Goal: Find specific page/section: Find specific page/section

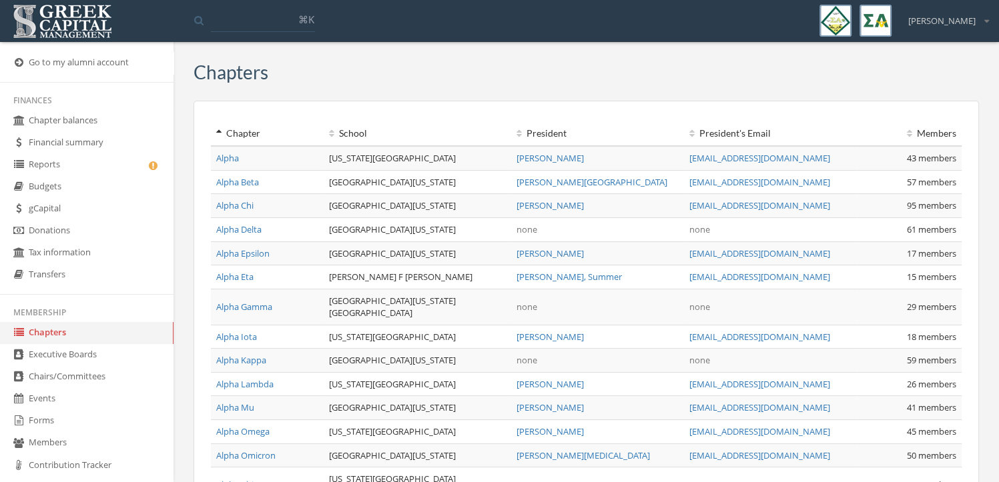
click at [94, 165] on link "Reports" at bounding box center [87, 165] width 174 height 22
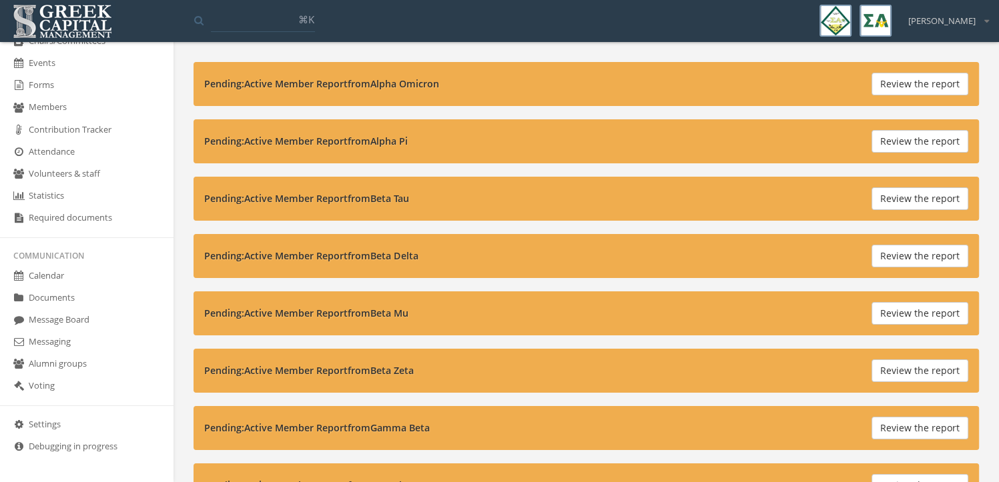
scroll to position [191, 0]
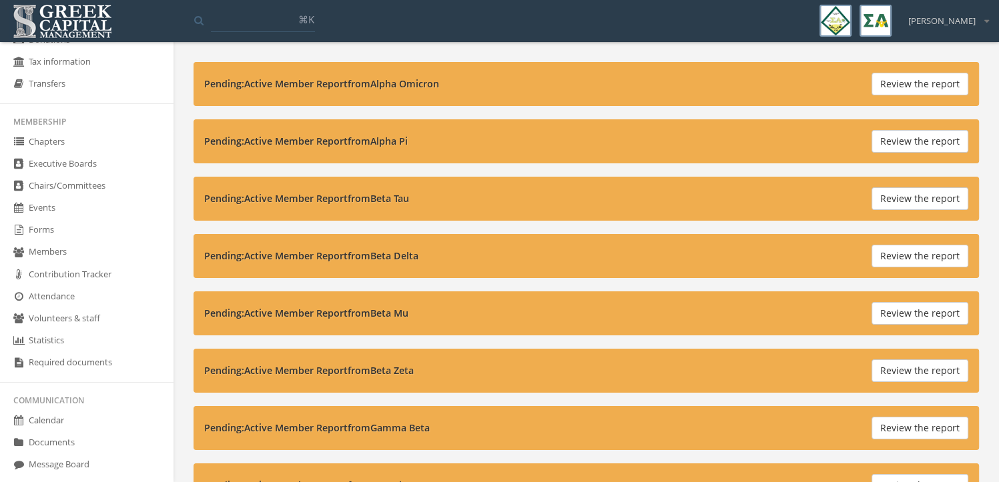
click at [93, 232] on link "Forms" at bounding box center [87, 231] width 174 height 22
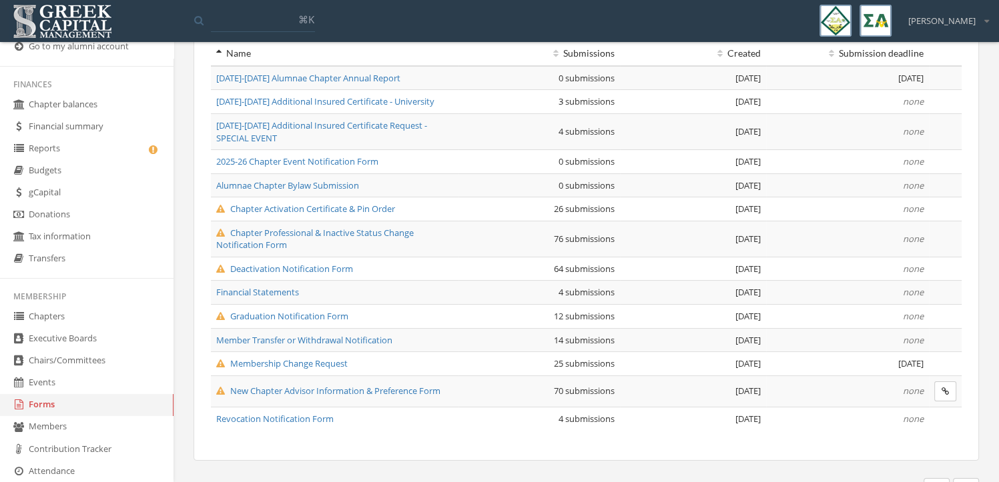
scroll to position [15, 0]
click at [103, 151] on link "Reports" at bounding box center [87, 150] width 174 height 22
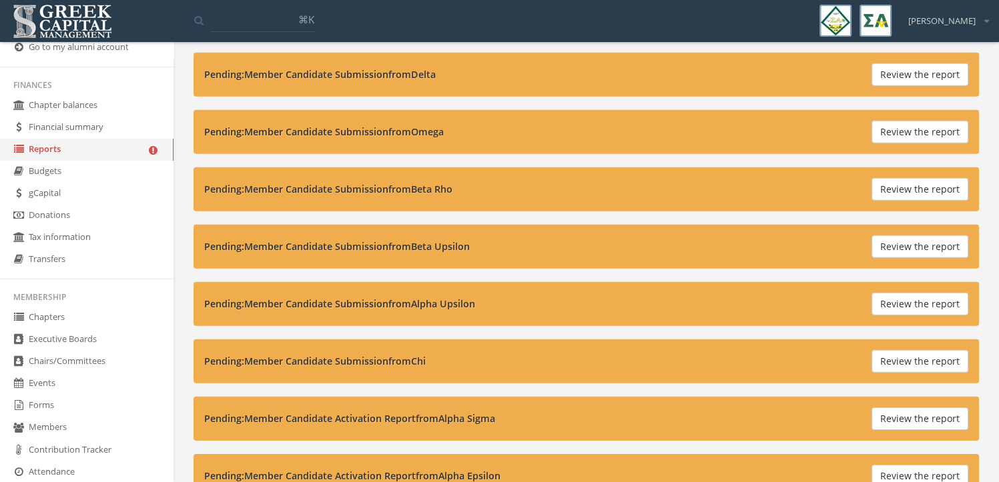
scroll to position [4081, 0]
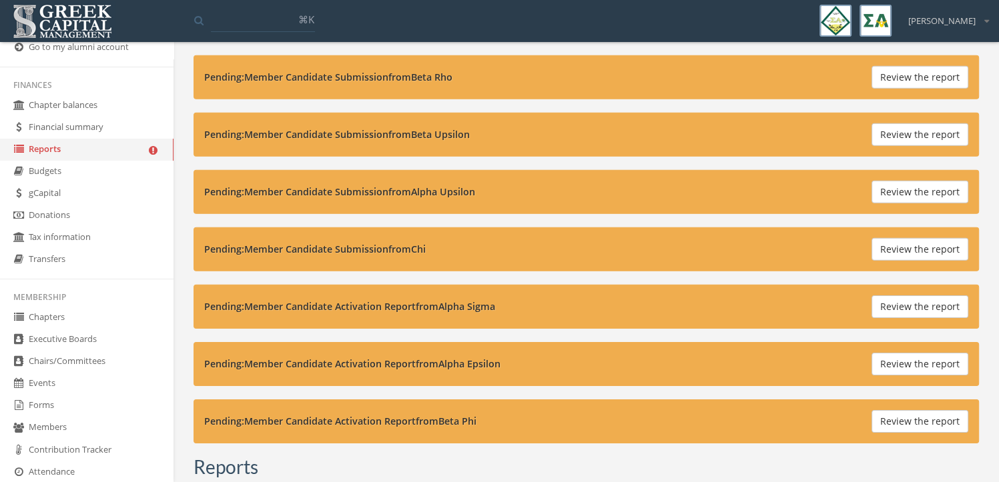
click at [894, 238] on button "Review the report" at bounding box center [920, 249] width 97 height 23
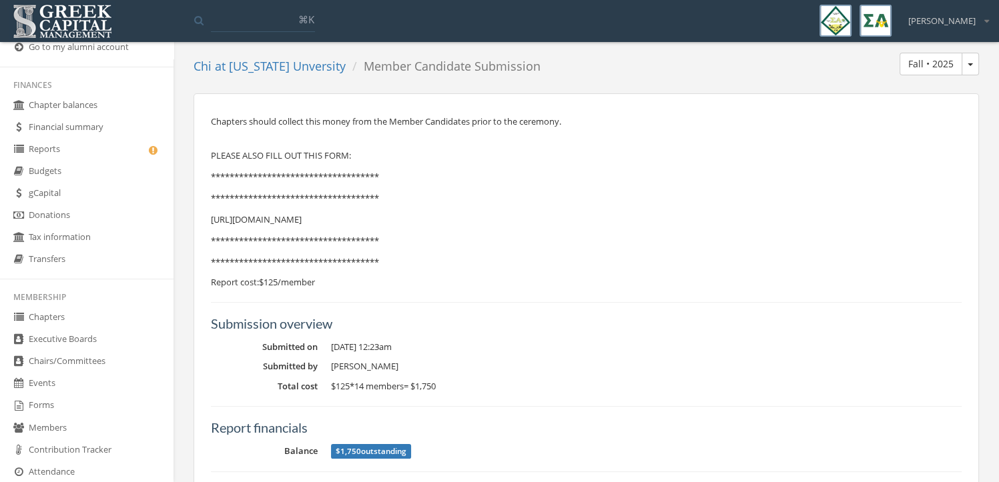
scroll to position [68, 0]
click at [527, 216] on p "https://next.greekcapitalmanagement.com/member/event-registrations/3077/new" at bounding box center [586, 218] width 751 height 15
copy p "https://next.greekcapitalmanagement.com/member/event-registrations/3077/new"
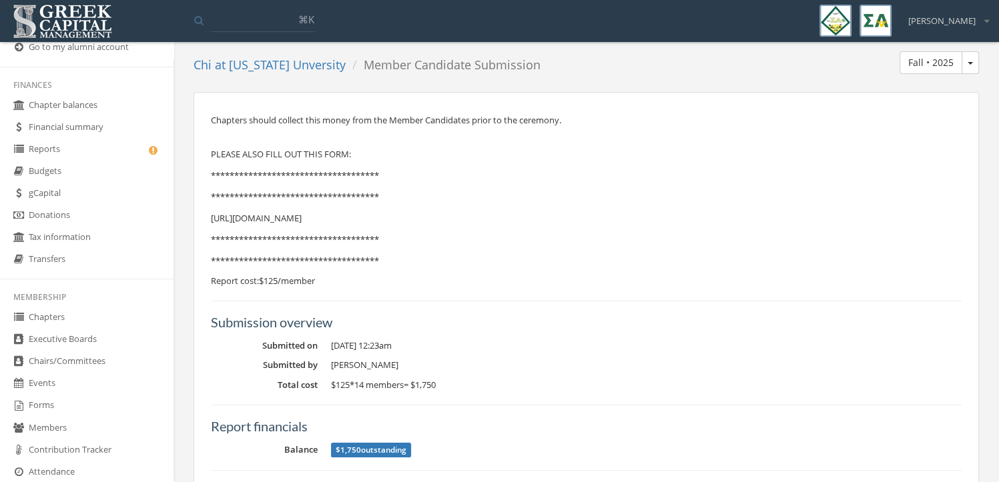
click at [518, 289] on div "**********" at bounding box center [586, 482] width 785 height 780
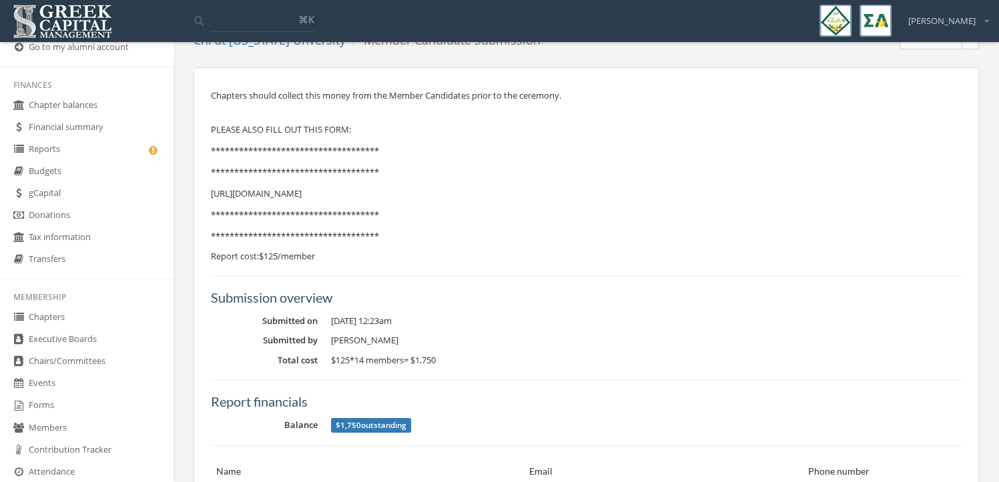
scroll to position [0, 0]
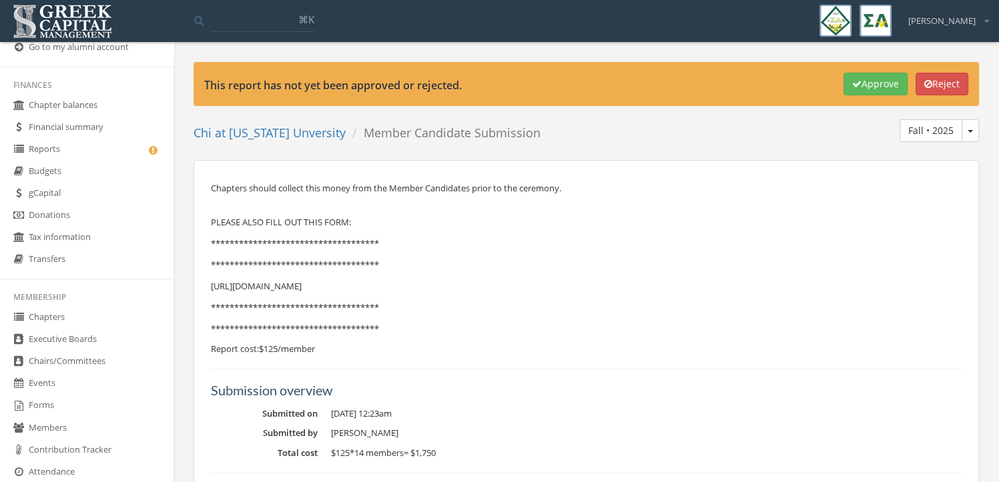
click at [101, 164] on link "Budgets" at bounding box center [87, 172] width 174 height 22
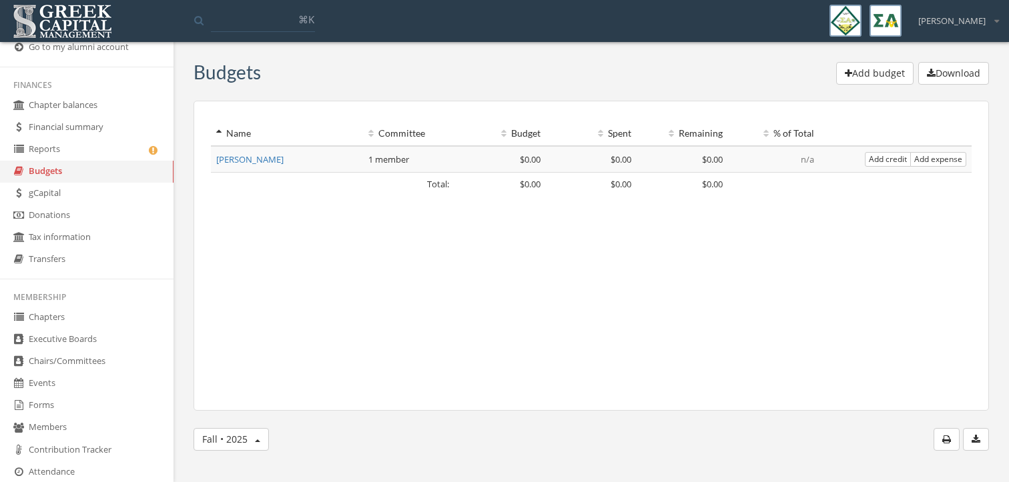
click at [97, 153] on link "Reports" at bounding box center [87, 150] width 174 height 22
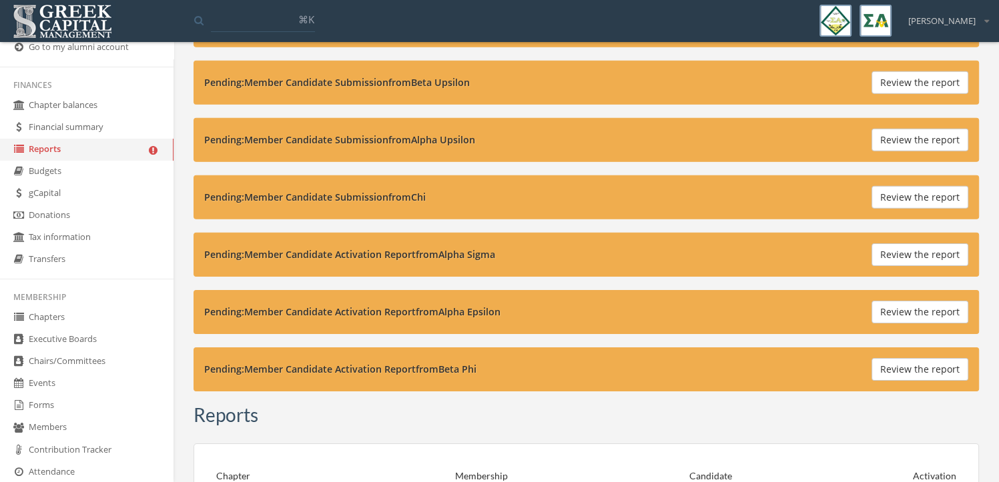
scroll to position [4134, 0]
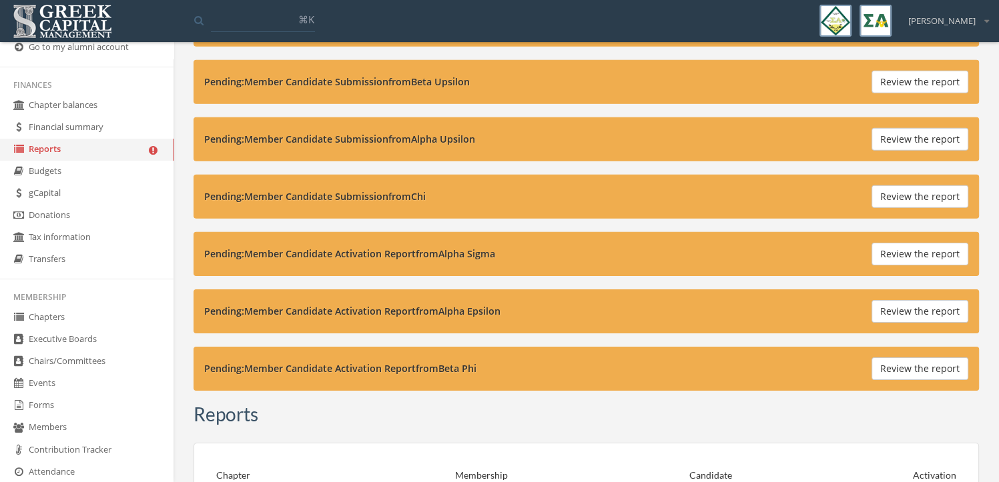
click at [892, 358] on button "Review the report" at bounding box center [920, 369] width 97 height 23
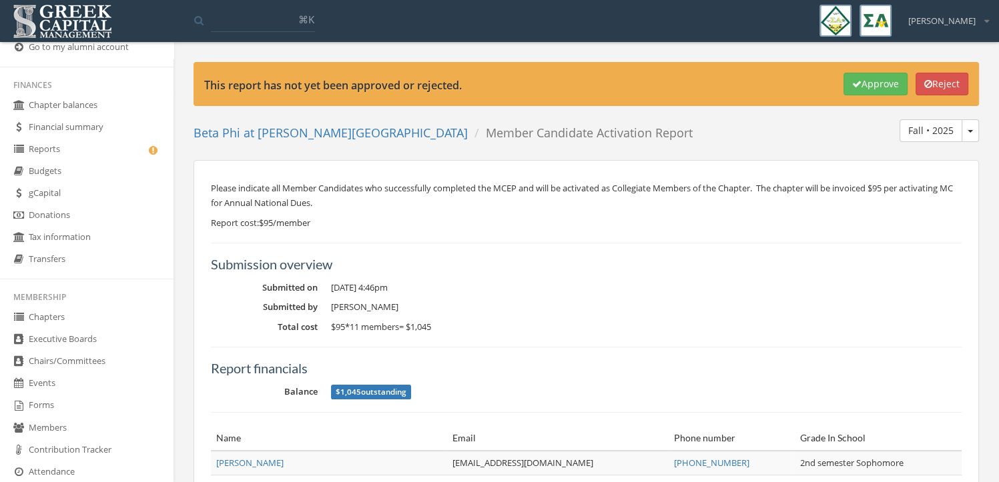
click at [83, 152] on link "Reports" at bounding box center [87, 150] width 174 height 22
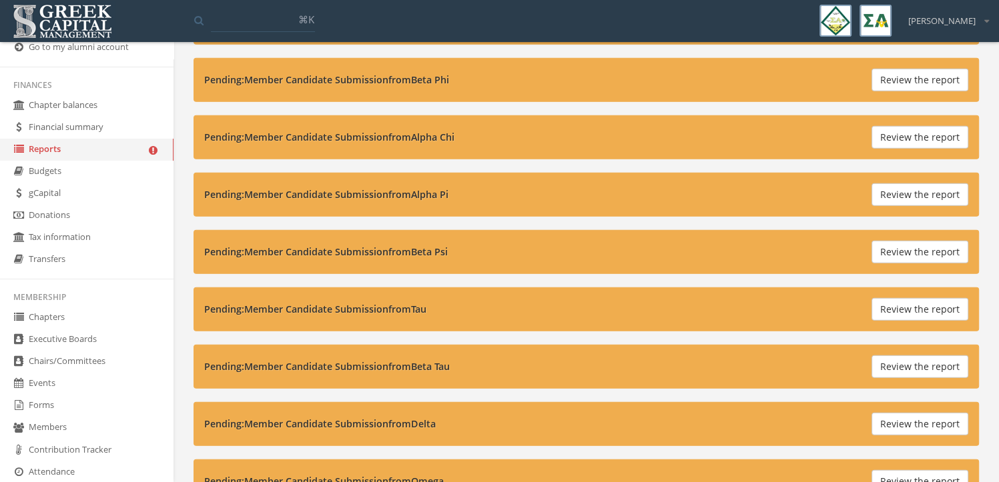
scroll to position [3656, 0]
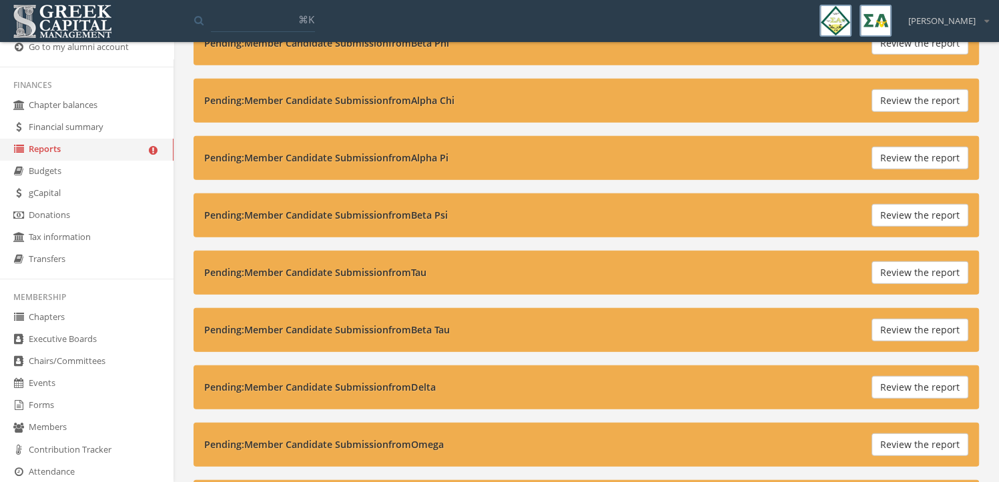
click at [895, 319] on button "Review the report" at bounding box center [920, 330] width 97 height 23
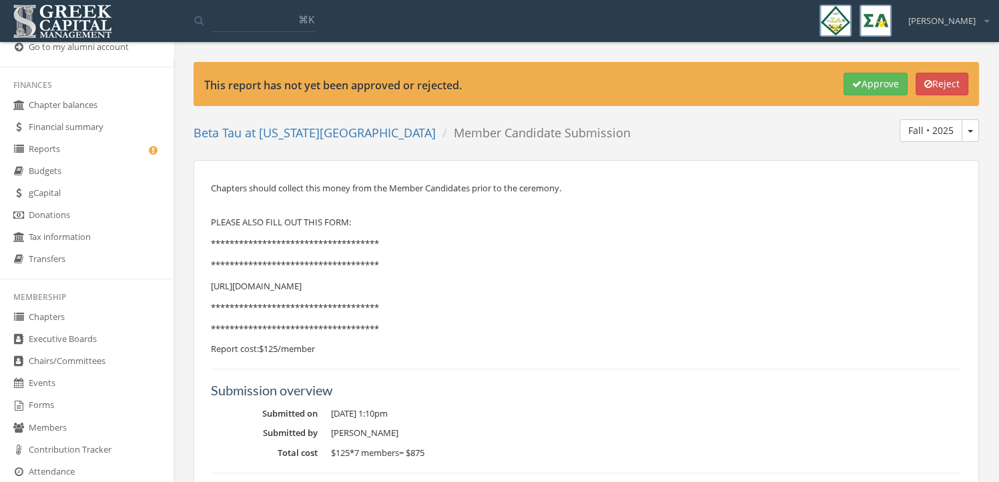
click at [93, 316] on link "Chapters" at bounding box center [87, 318] width 174 height 22
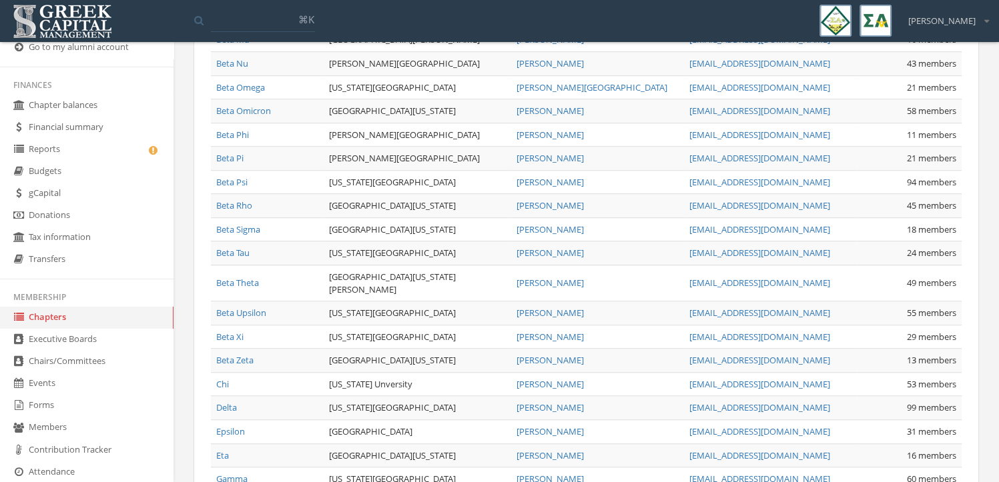
scroll to position [892, 0]
click at [232, 426] on link "Epsilon" at bounding box center [230, 432] width 29 height 12
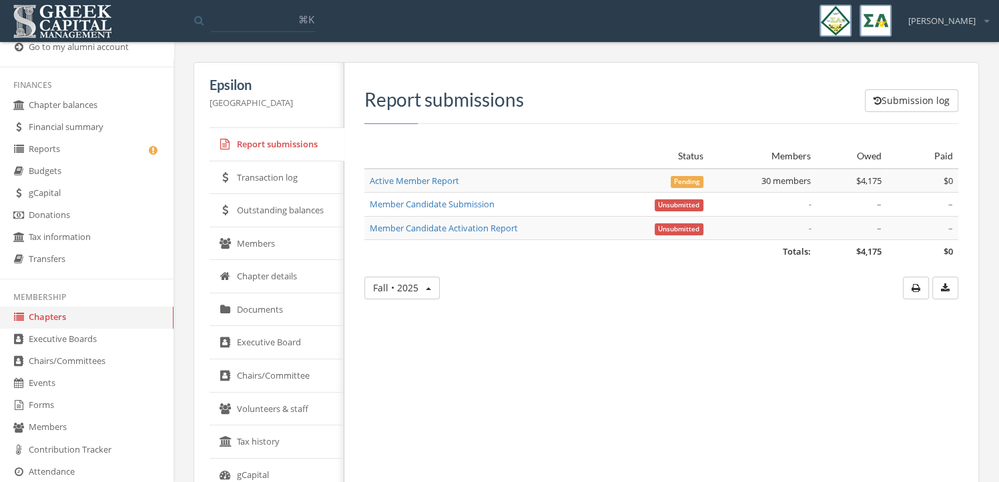
click at [440, 207] on link "Member Candidate Submission" at bounding box center [432, 204] width 125 height 12
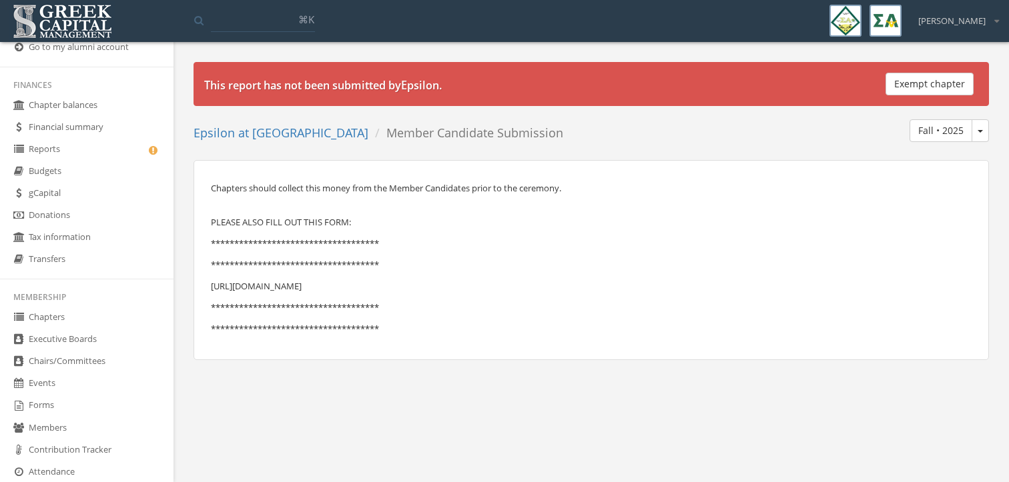
click at [363, 288] on p "https://next.greekcapitalmanagement.com/member/event-registrations/3077/new" at bounding box center [591, 286] width 761 height 15
click at [671, 420] on body "**********" at bounding box center [504, 241] width 1009 height 482
click at [460, 285] on p "https://next.greekcapitalmanagement.com/member/event-registrations/3077/new" at bounding box center [591, 286] width 761 height 15
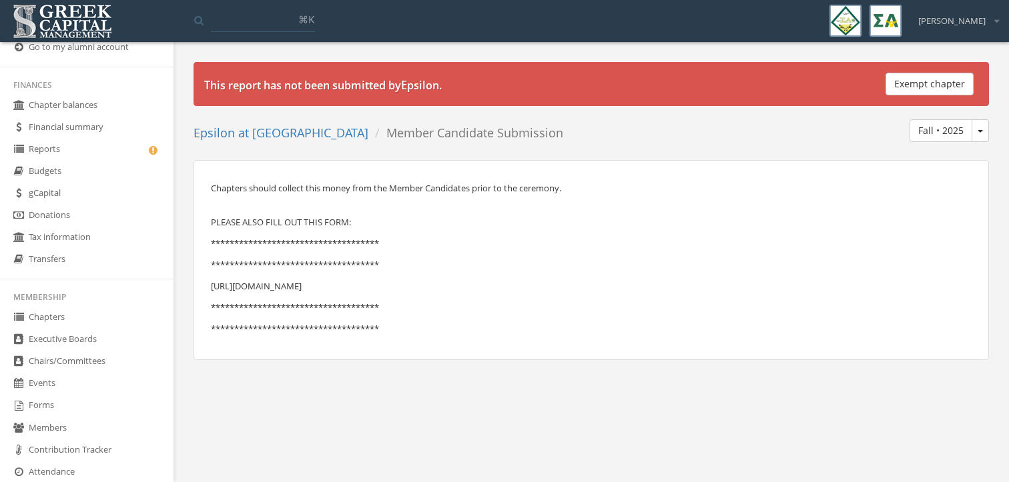
click at [460, 285] on p "https://next.greekcapitalmanagement.com/member/event-registrations/3077/new" at bounding box center [591, 286] width 761 height 15
click at [372, 400] on body "**********" at bounding box center [504, 241] width 1009 height 482
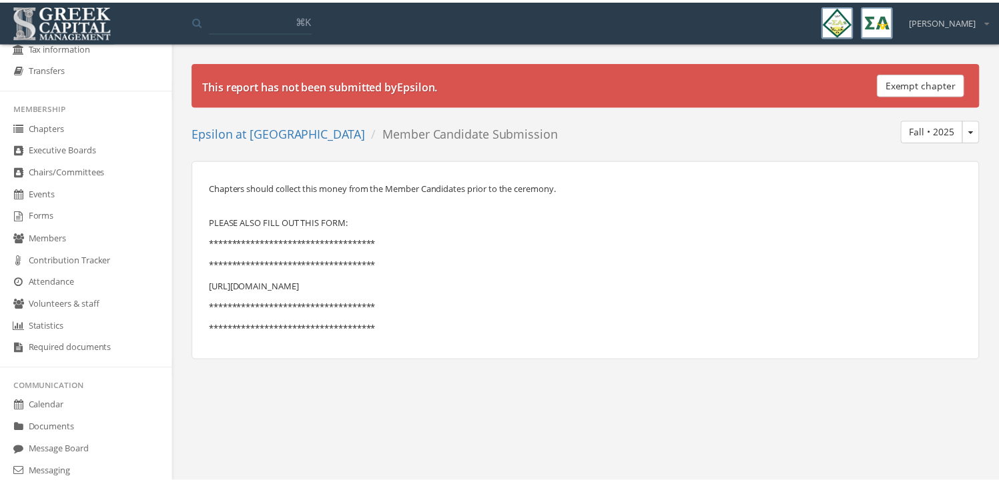
scroll to position [336, 0]
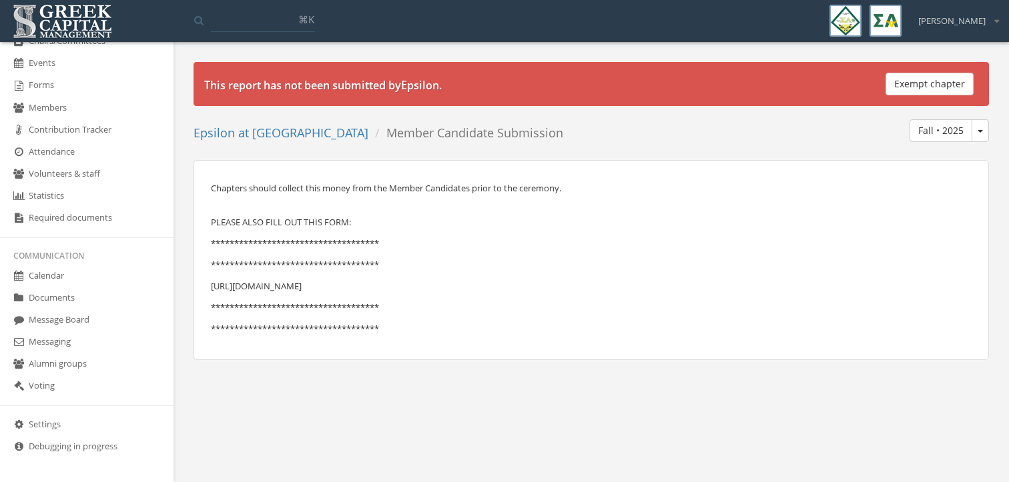
click at [77, 87] on link "Forms" at bounding box center [87, 86] width 174 height 22
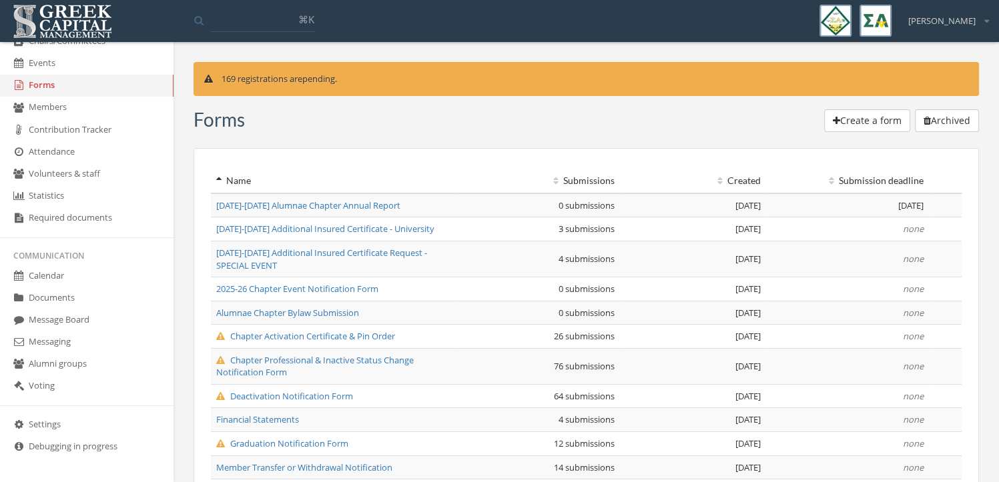
click at [360, 336] on span "Chapter Activation Certificate & Pin Order" at bounding box center [305, 336] width 179 height 12
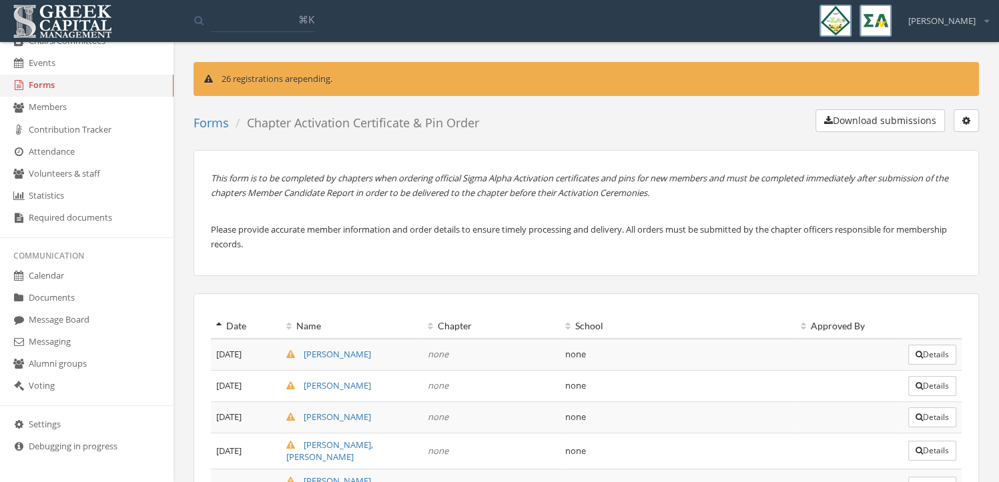
click at [93, 95] on link "Forms" at bounding box center [87, 86] width 174 height 22
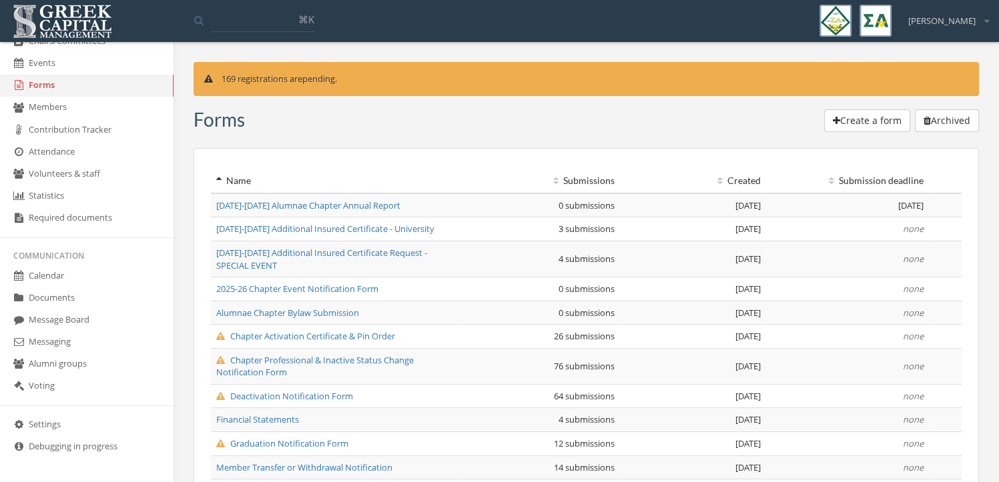
click at [325, 228] on span "2025-2026 Additional Insured Certificate - University" at bounding box center [325, 229] width 218 height 12
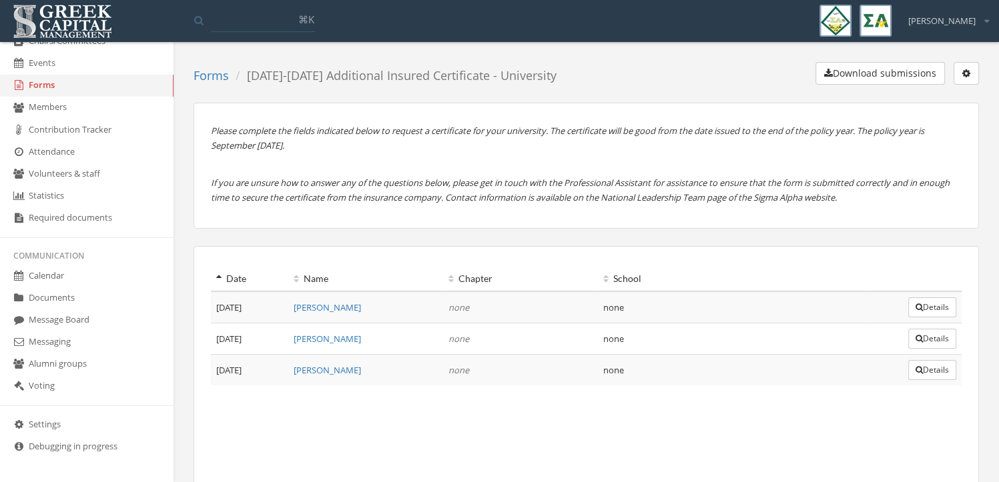
click at [69, 89] on link "Forms" at bounding box center [87, 86] width 174 height 22
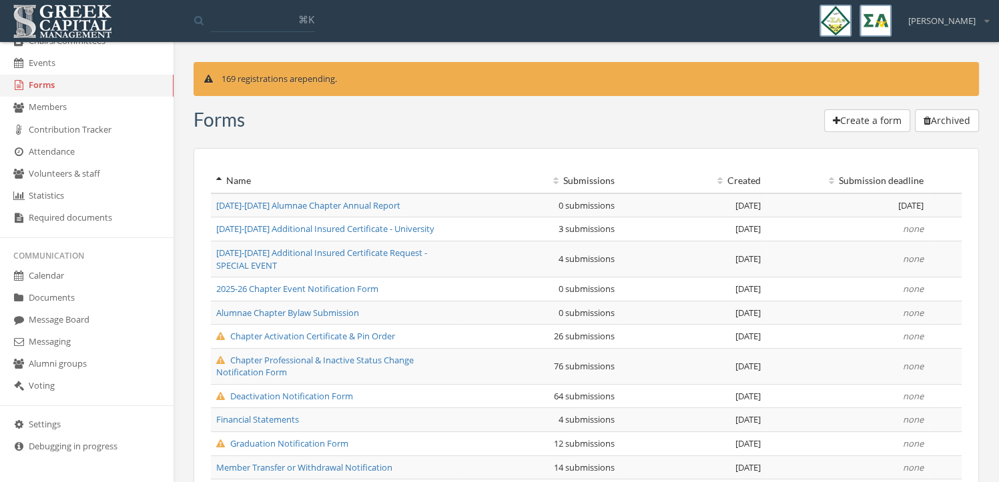
click at [367, 255] on span "2025-2026 Additional Insured Certificate Request - SPECIAL EVENT" at bounding box center [321, 259] width 211 height 25
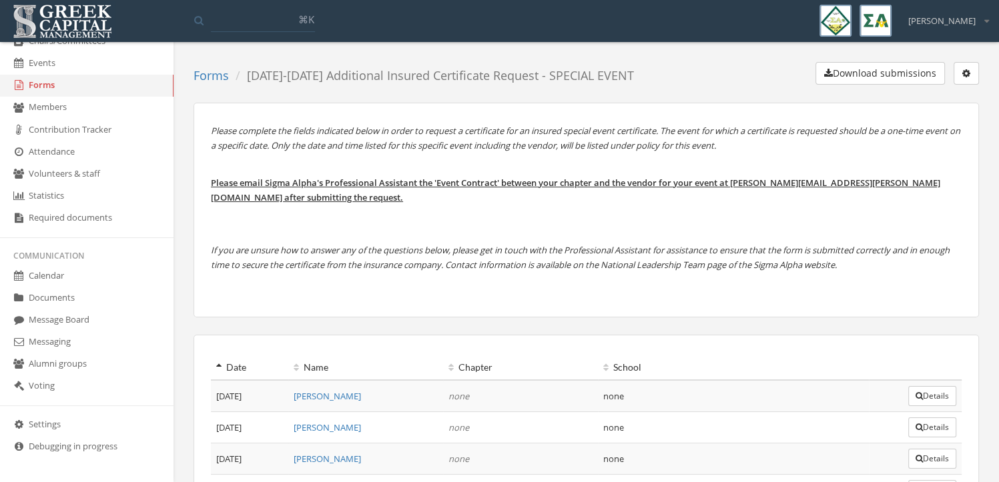
click at [91, 105] on link "Members" at bounding box center [87, 108] width 174 height 22
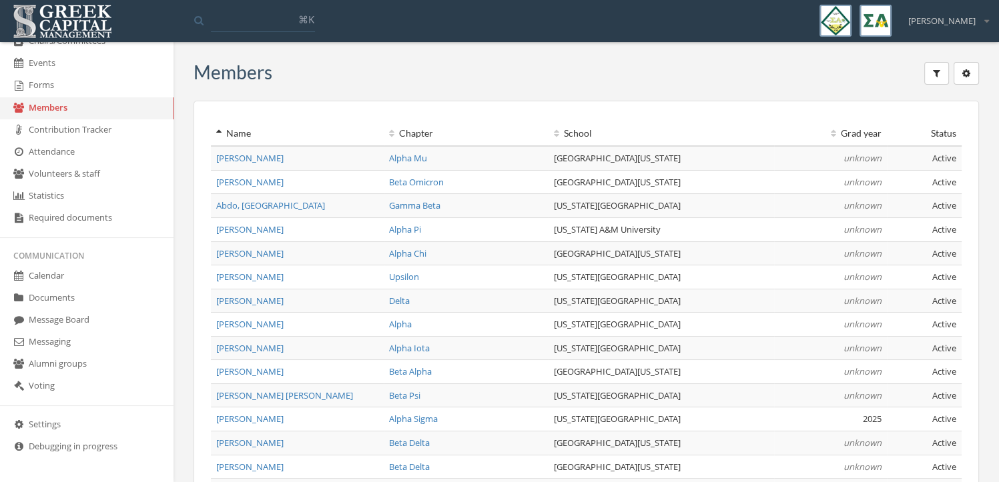
click at [80, 88] on link "Forms" at bounding box center [87, 86] width 174 height 22
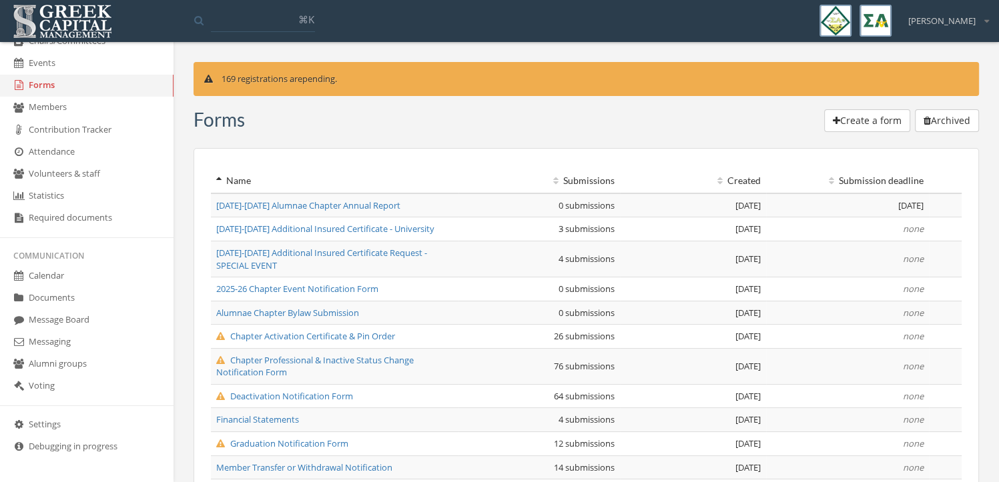
click at [311, 336] on span "Chapter Activation Certificate & Pin Order" at bounding box center [305, 336] width 179 height 12
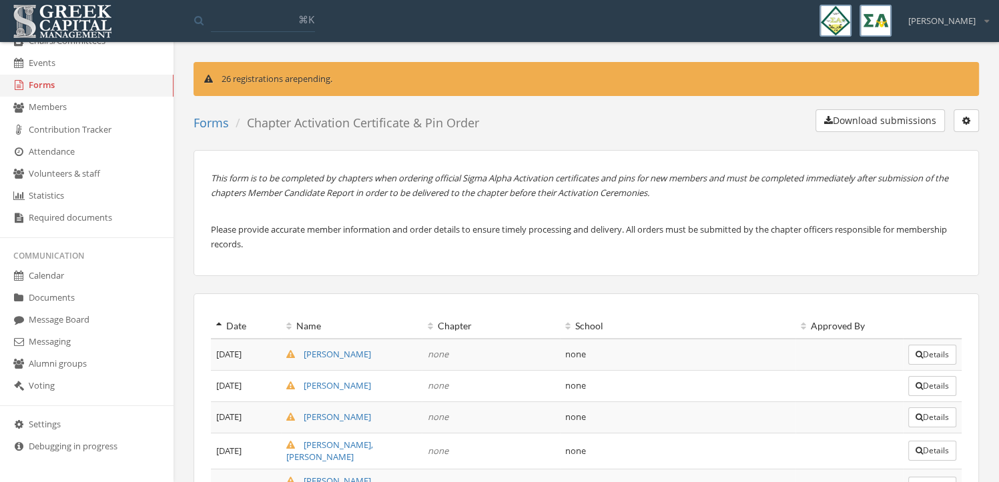
click at [971, 122] on button "button" at bounding box center [966, 120] width 25 height 23
click at [951, 274] on div "This form is to be completed by chapters when ordering official Sigma Alpha Act…" at bounding box center [586, 213] width 785 height 126
